Goal: Task Accomplishment & Management: Manage account settings

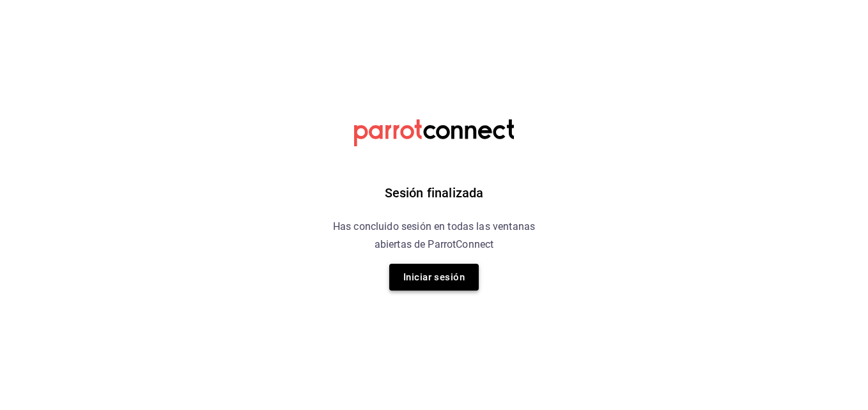
click at [412, 274] on button "Iniciar sesión" at bounding box center [433, 277] width 89 height 27
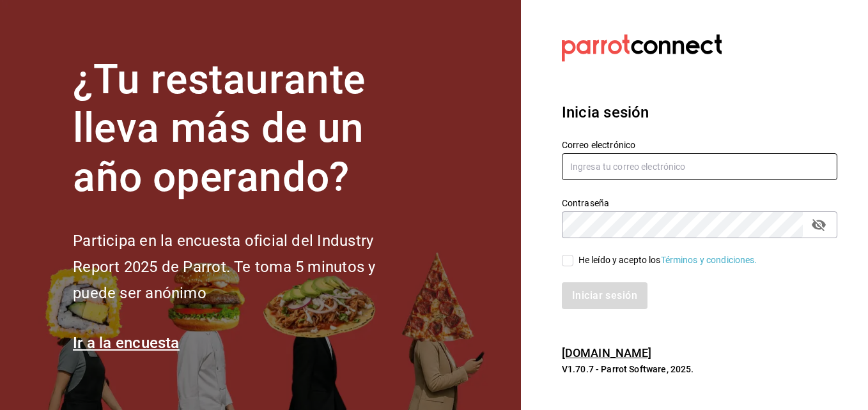
type input "gerenciamiraisaltillo@gmail.com"
click at [566, 265] on input "He leído y acepto los Términos y condiciones." at bounding box center [568, 261] width 12 height 12
checkbox input "true"
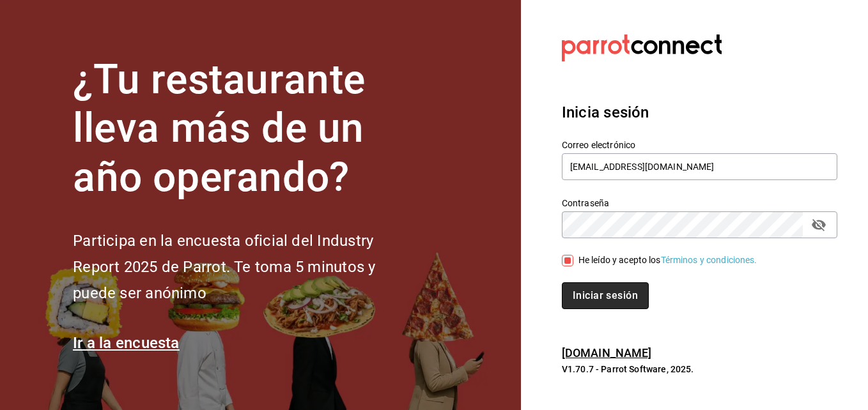
click at [581, 288] on button "Iniciar sesión" at bounding box center [605, 295] width 87 height 27
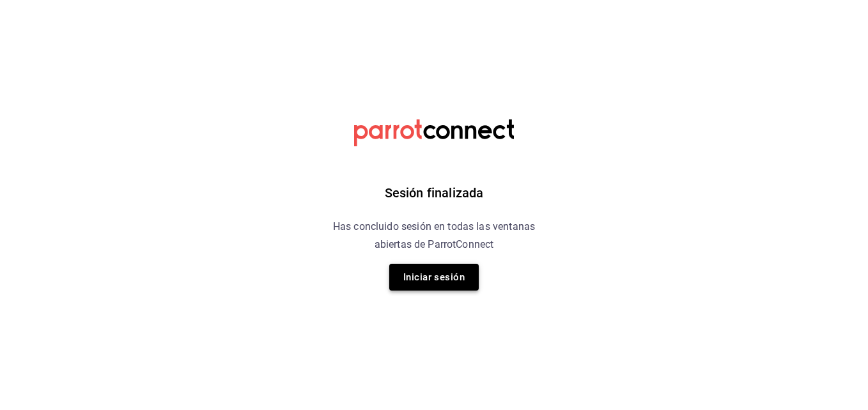
click at [468, 277] on button "Iniciar sesión" at bounding box center [433, 277] width 89 height 27
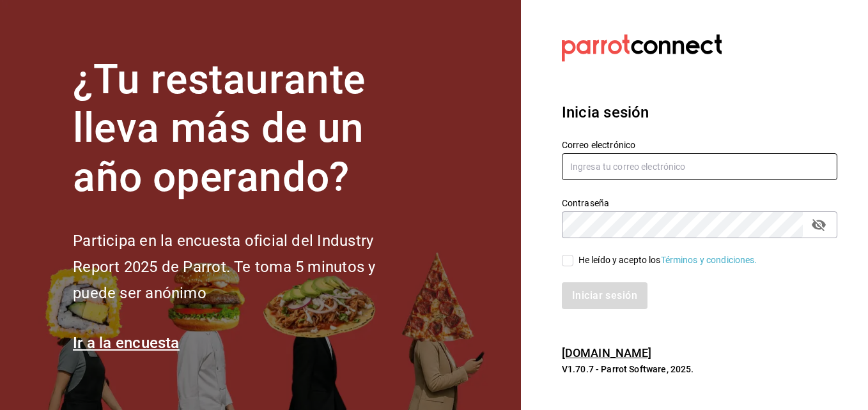
type input "gerenciamiraisaltillo@gmail.com"
click at [564, 266] on input "He leído y acepto los Términos y condiciones." at bounding box center [568, 261] width 12 height 12
checkbox input "true"
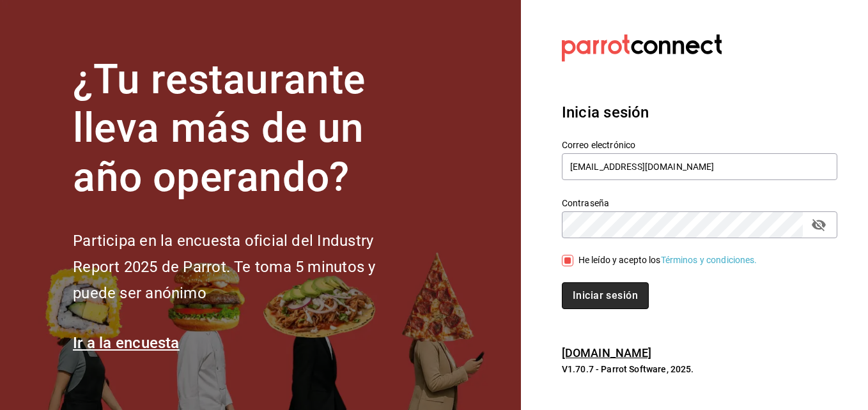
click at [584, 293] on button "Iniciar sesión" at bounding box center [605, 295] width 87 height 27
